Goal: Task Accomplishment & Management: Manage account settings

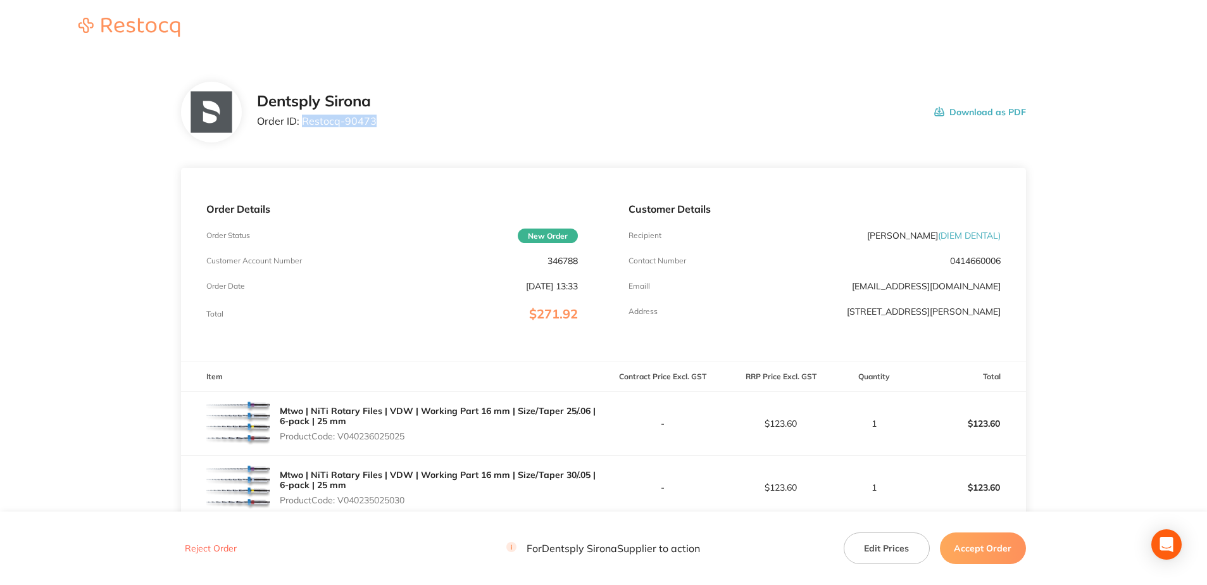
drag, startPoint x: 380, startPoint y: 119, endPoint x: 303, endPoint y: 120, distance: 77.2
click at [303, 120] on div "Dentsply Sirona Order ID: Restocq- 90473 Download as PDF" at bounding box center [641, 111] width 769 height 39
copy p "Restocq- 90473"
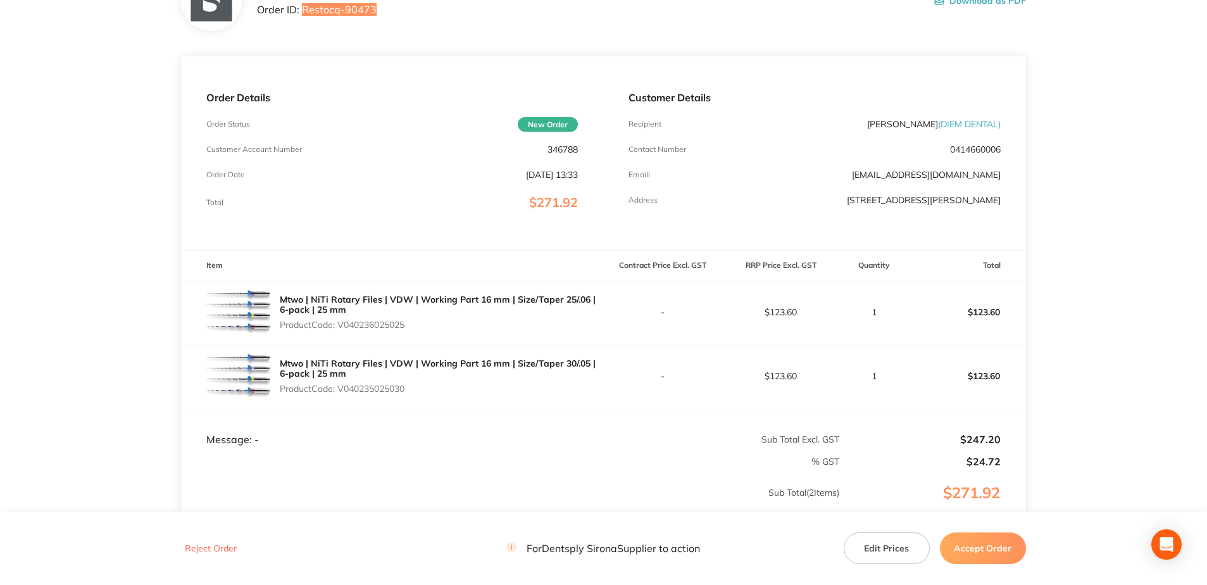
scroll to position [244, 0]
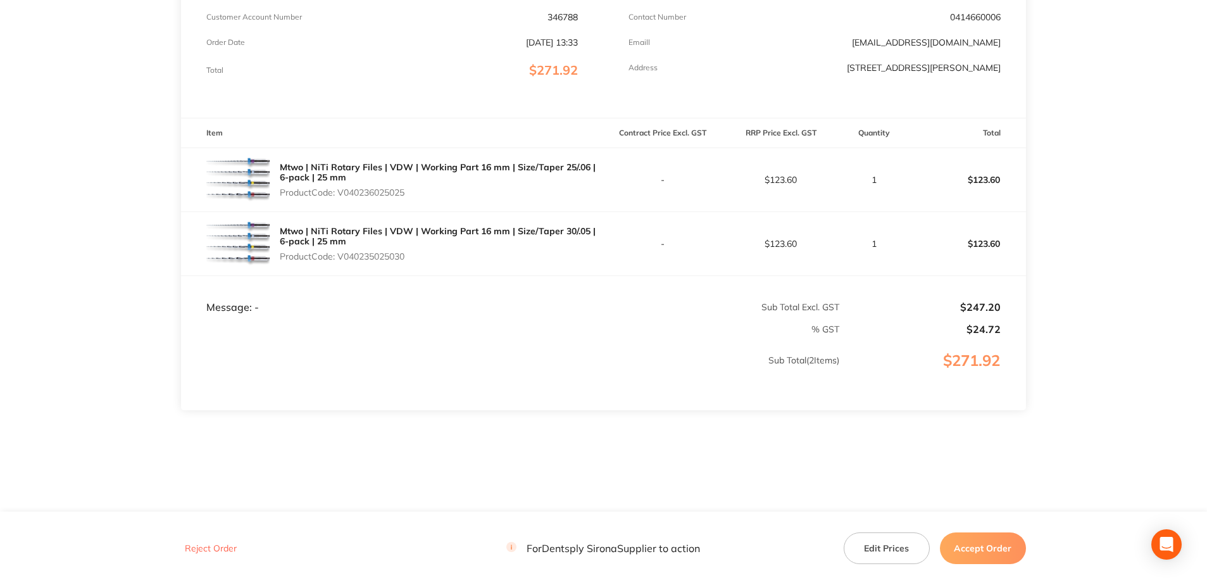
drag, startPoint x: 411, startPoint y: 195, endPoint x: 344, endPoint y: 195, distance: 67.1
click at [344, 195] on p "Product Code: V040236025025" at bounding box center [441, 192] width 323 height 10
click at [528, 294] on td "Message: -" at bounding box center [392, 294] width 422 height 38
drag, startPoint x: 412, startPoint y: 192, endPoint x: 341, endPoint y: 192, distance: 70.9
click at [341, 192] on p "Product Code: V040236025025" at bounding box center [441, 192] width 323 height 10
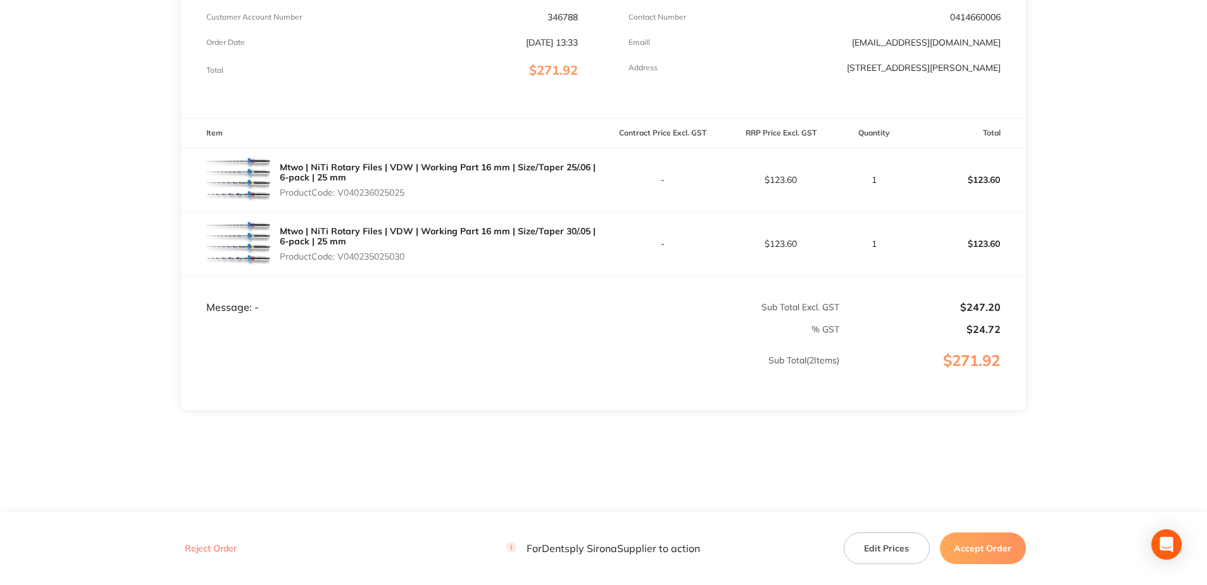
copy p "V040236025025"
drag, startPoint x: 412, startPoint y: 256, endPoint x: 341, endPoint y: 259, distance: 71.6
click at [341, 259] on p "Product Code: V040235025030" at bounding box center [441, 256] width 323 height 10
copy p "V040235025030"
click at [972, 544] on button "Accept Order" at bounding box center [983, 548] width 86 height 32
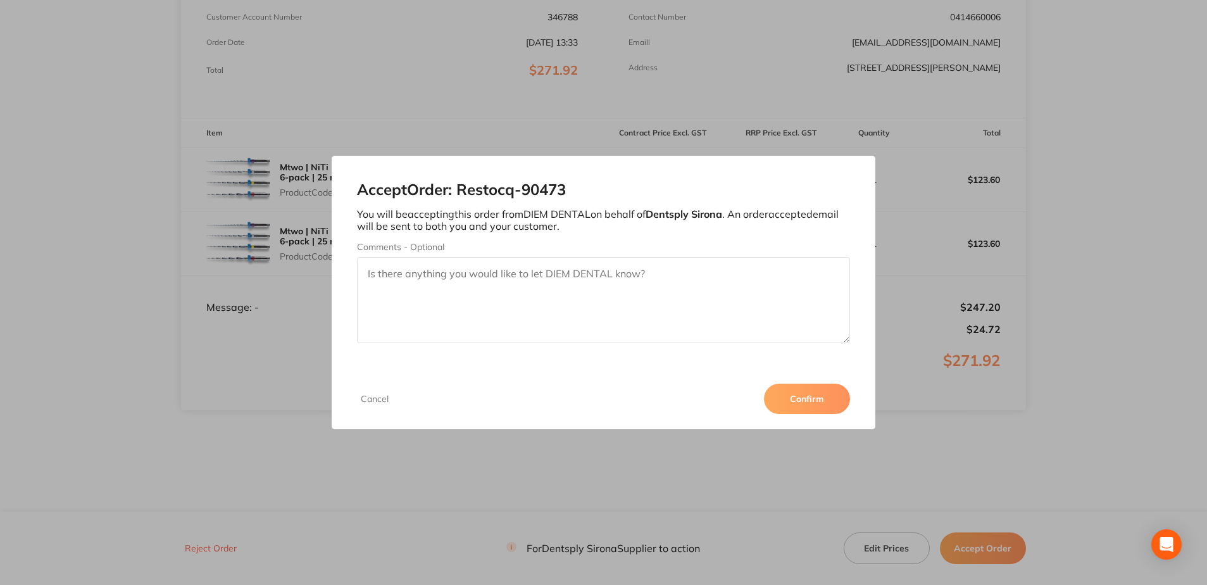
click at [808, 401] on button "Confirm" at bounding box center [807, 399] width 86 height 30
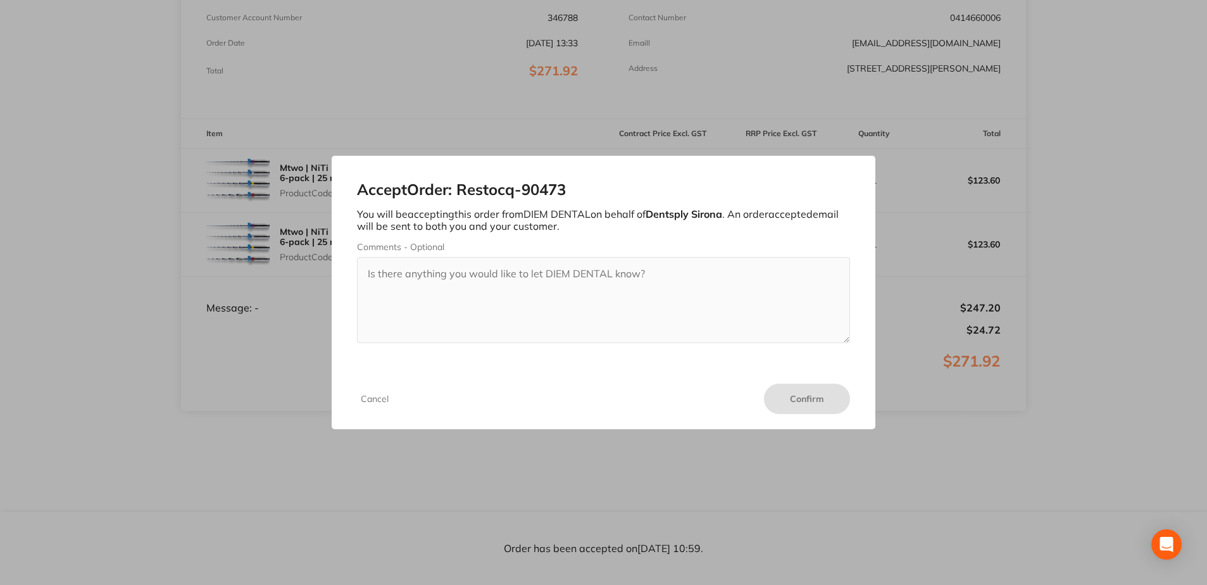
scroll to position [243, 0]
